Goal: Navigation & Orientation: Find specific page/section

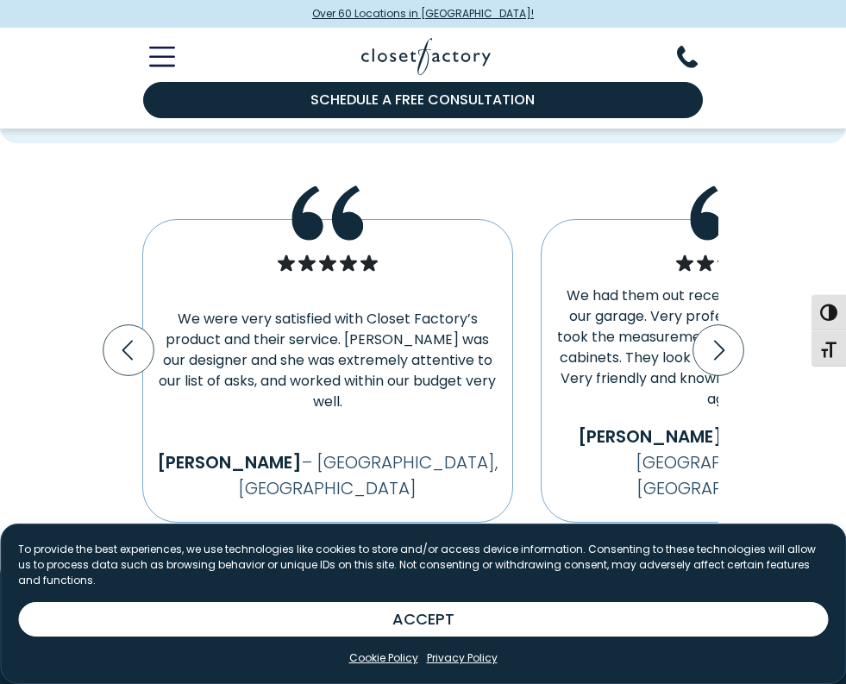
scroll to position [3967, 0]
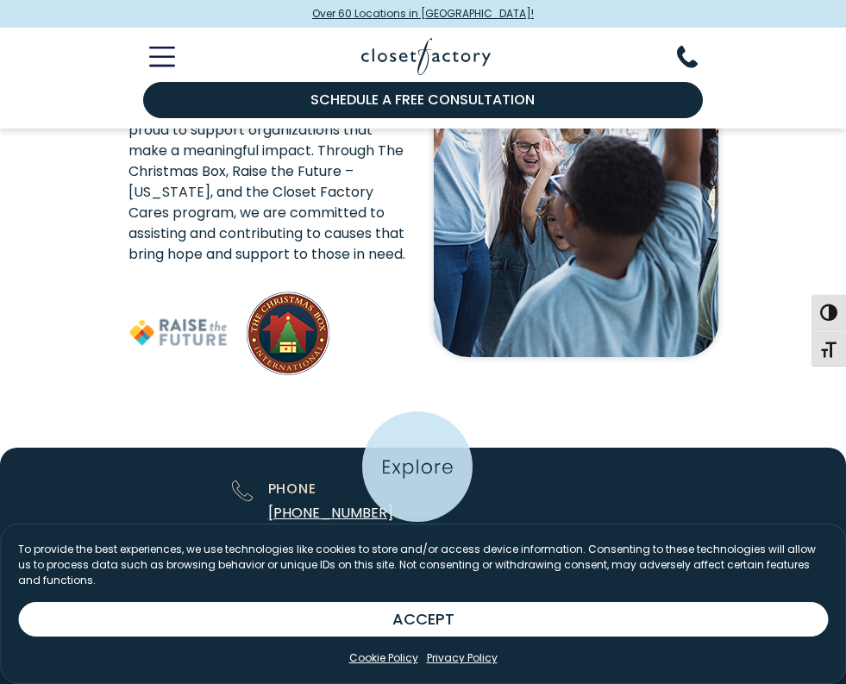
scroll to position [5347, 0]
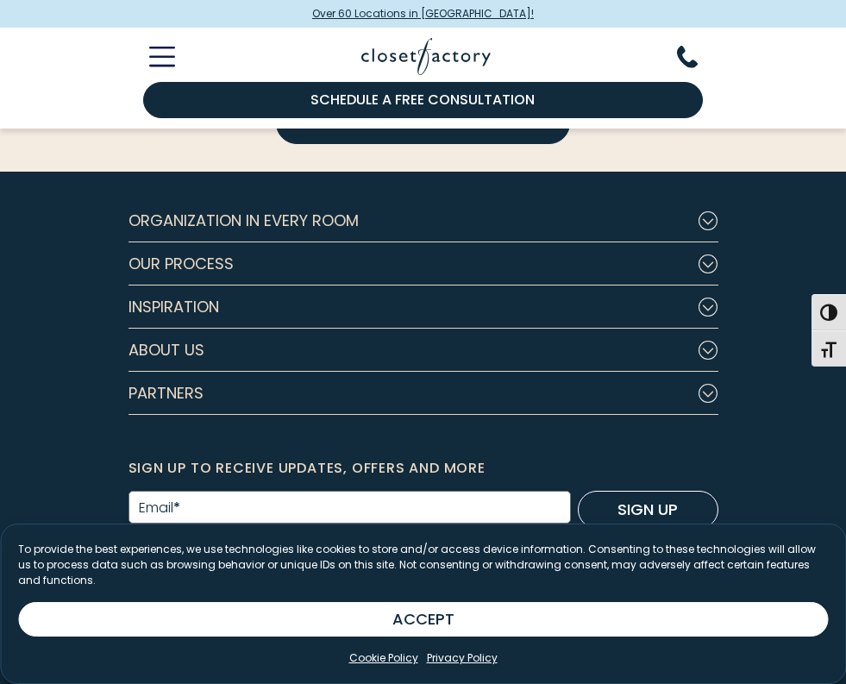
scroll to position [5519, 0]
